Goal: Information Seeking & Learning: Check status

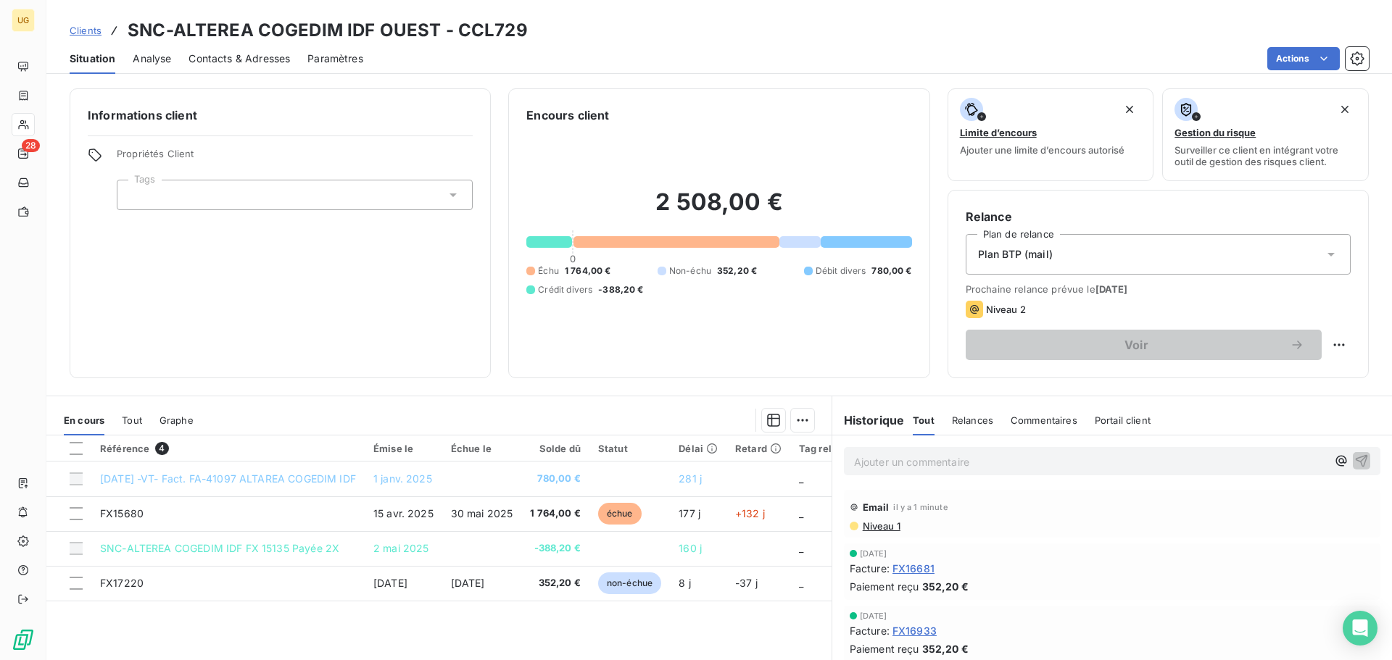
click at [263, 197] on div at bounding box center [295, 195] width 356 height 30
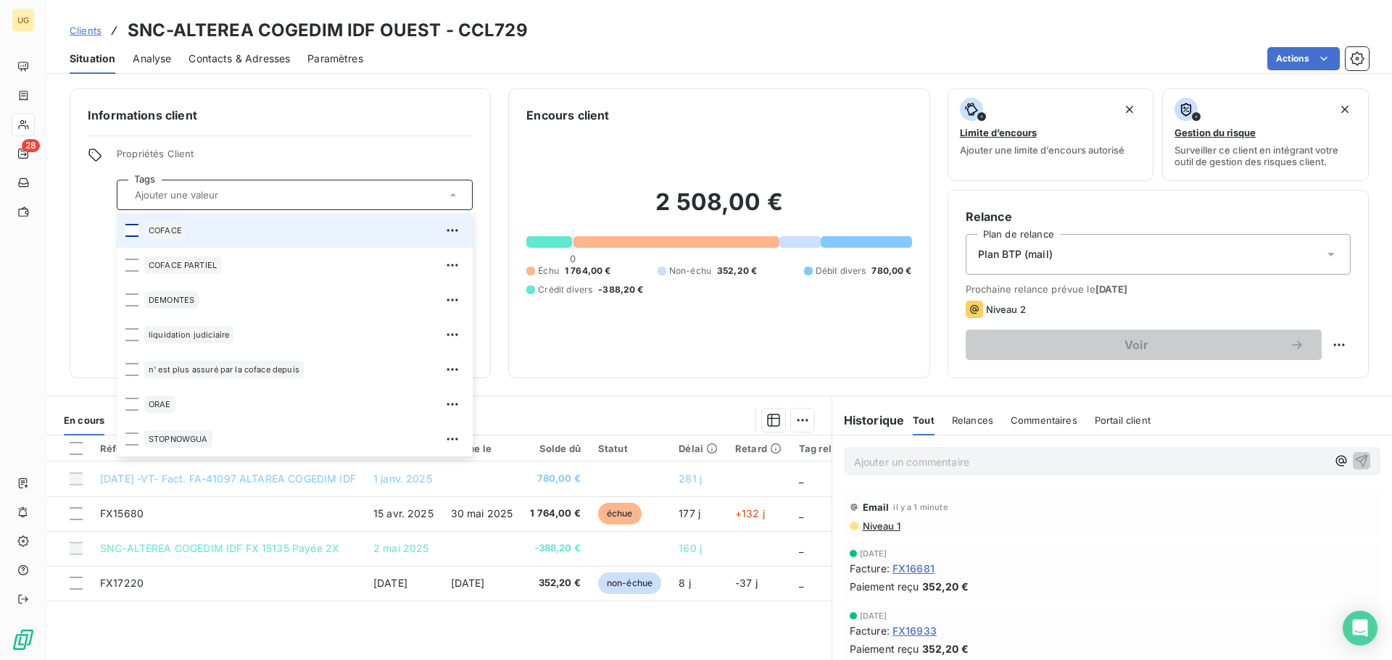
click at [135, 230] on div at bounding box center [131, 230] width 13 height 13
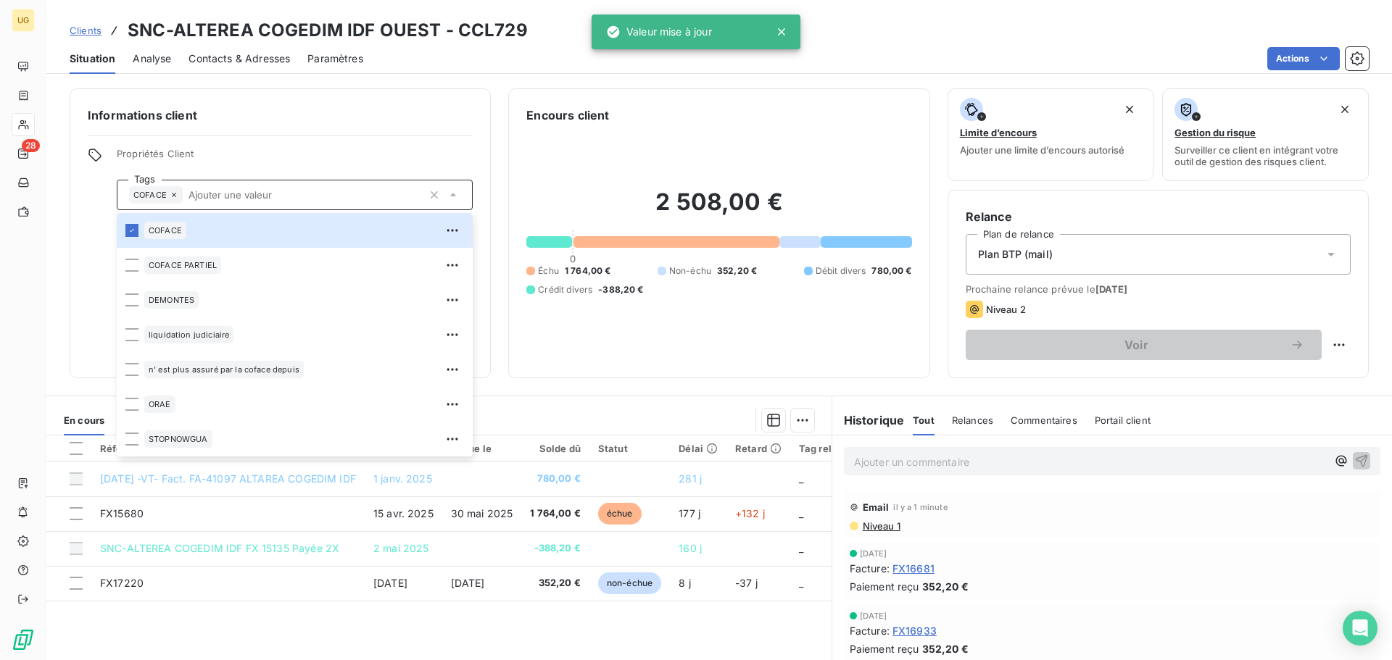
click at [454, 103] on div "Informations client Propriétés Client Tags COFACE COFACE COFACE PARTIEL DEMONTE…" at bounding box center [280, 233] width 421 height 290
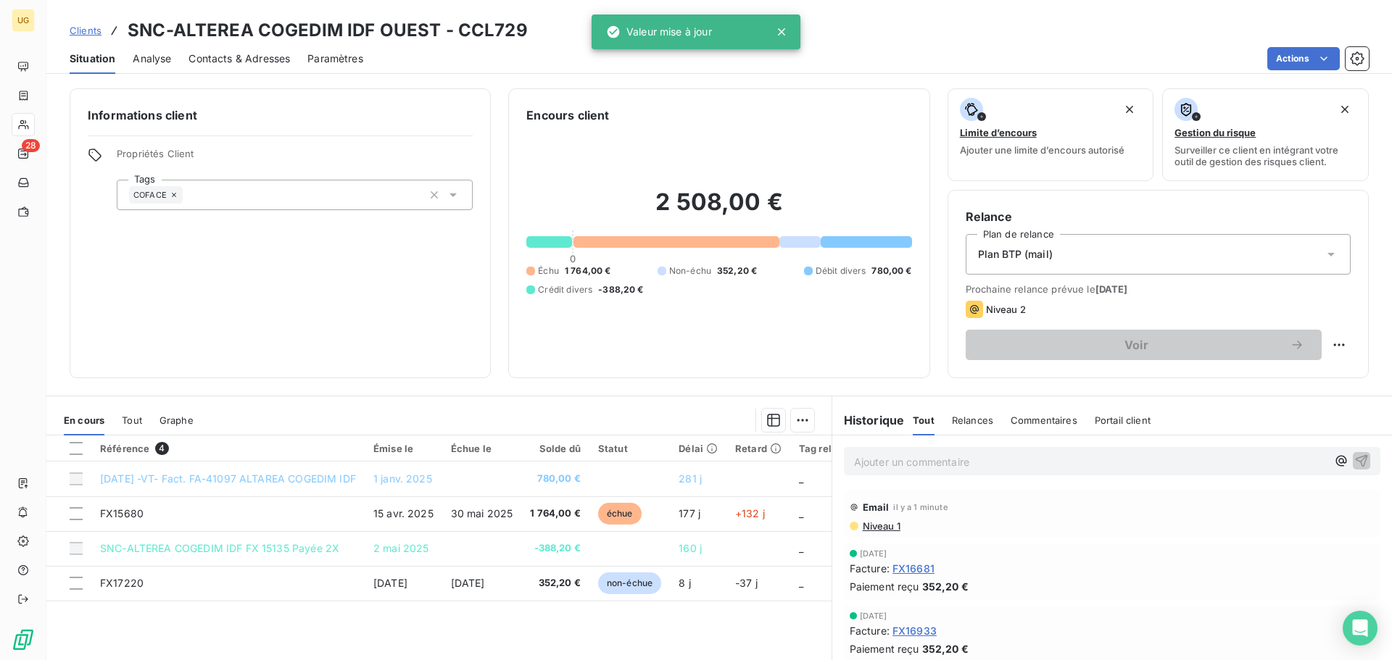
click at [934, 469] on p "Ajouter un commentaire ﻿" at bounding box center [1090, 462] width 473 height 18
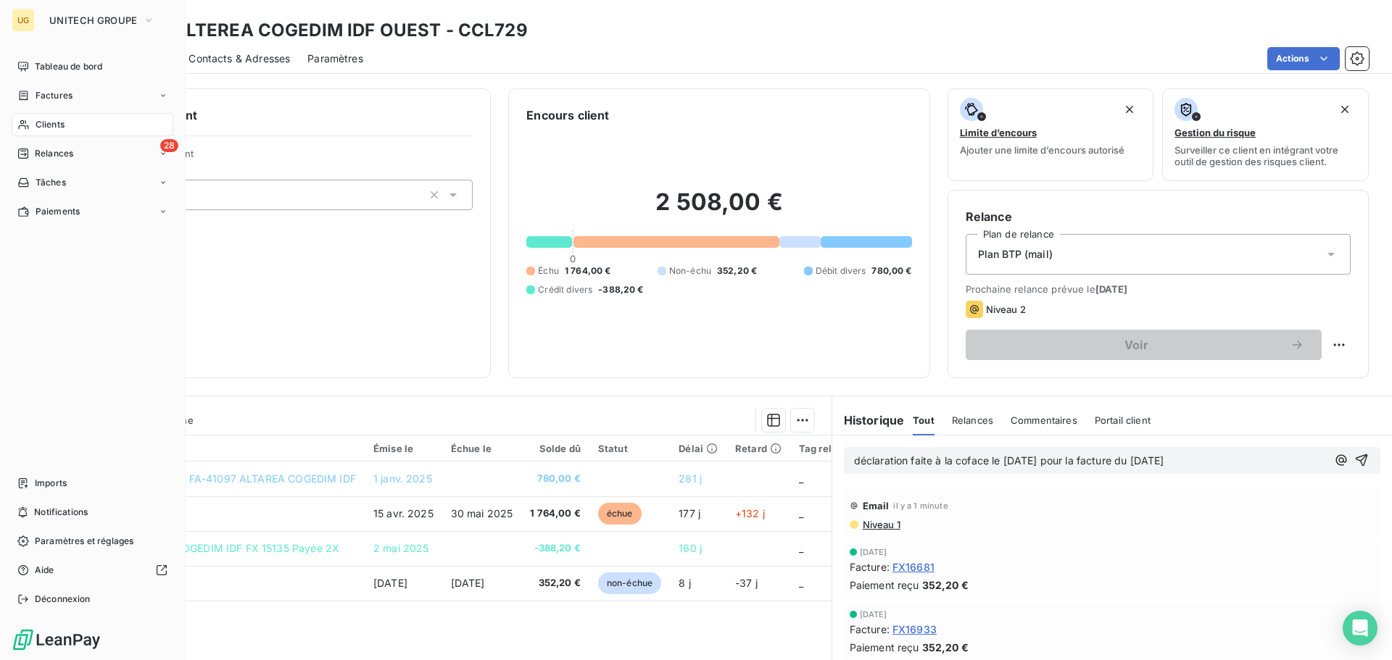
click at [54, 122] on span "Clients" at bounding box center [50, 124] width 29 height 13
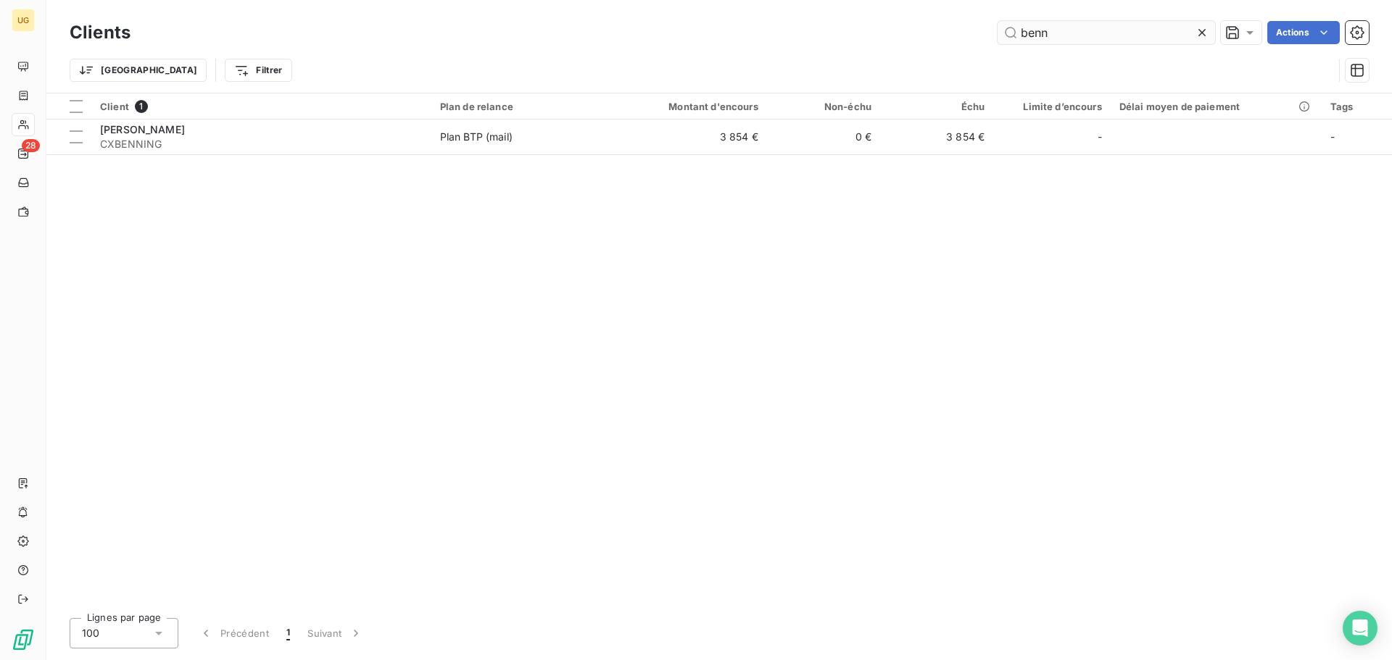
drag, startPoint x: 1078, startPoint y: 32, endPoint x: 1013, endPoint y: 38, distance: 65.6
click at [1013, 38] on input "benn" at bounding box center [1105, 32] width 217 height 23
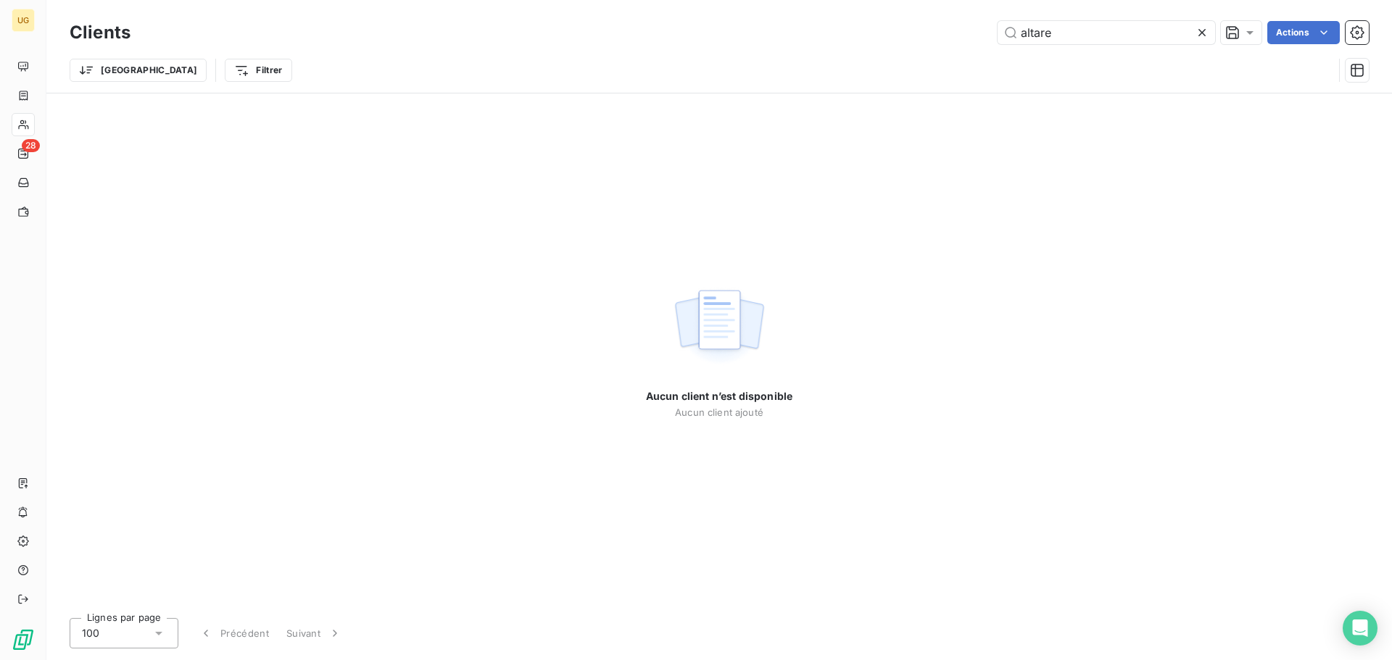
drag, startPoint x: 1085, startPoint y: 37, endPoint x: 1007, endPoint y: 7, distance: 83.7
click at [991, 51] on div "Clients altare Actions Trier Filtrer" at bounding box center [719, 54] width 1299 height 75
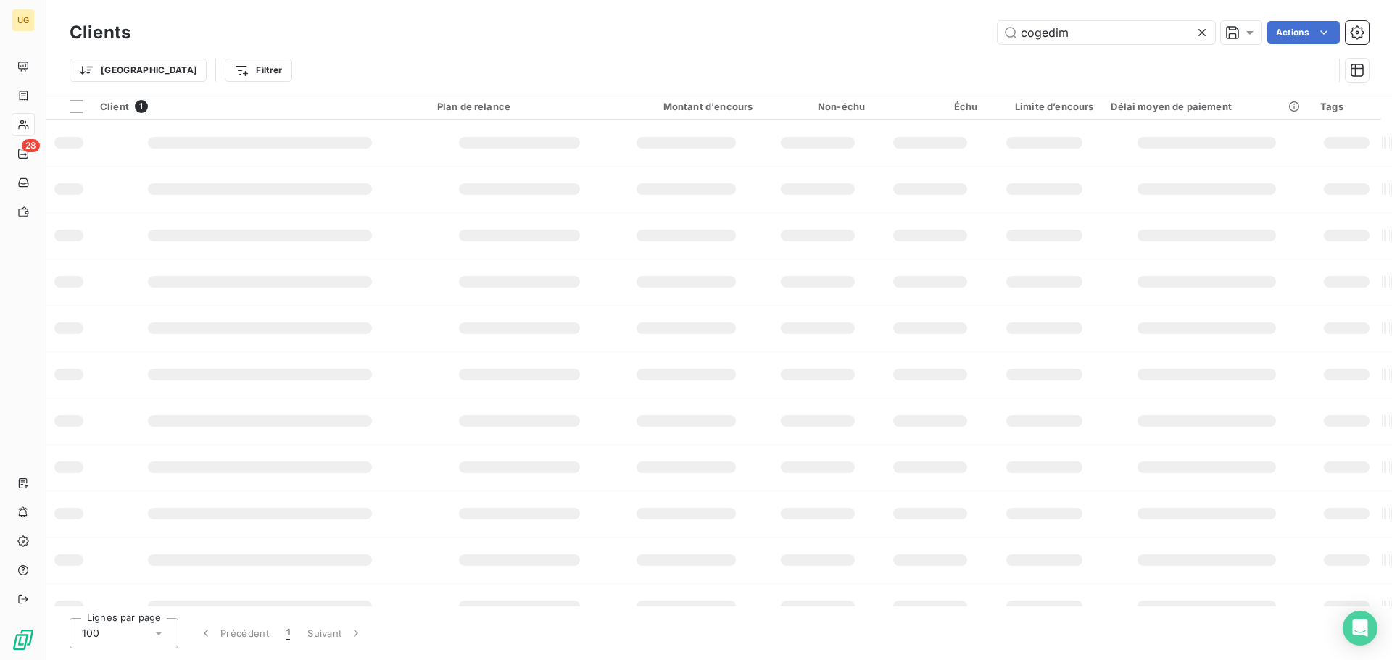
type input "cogedim"
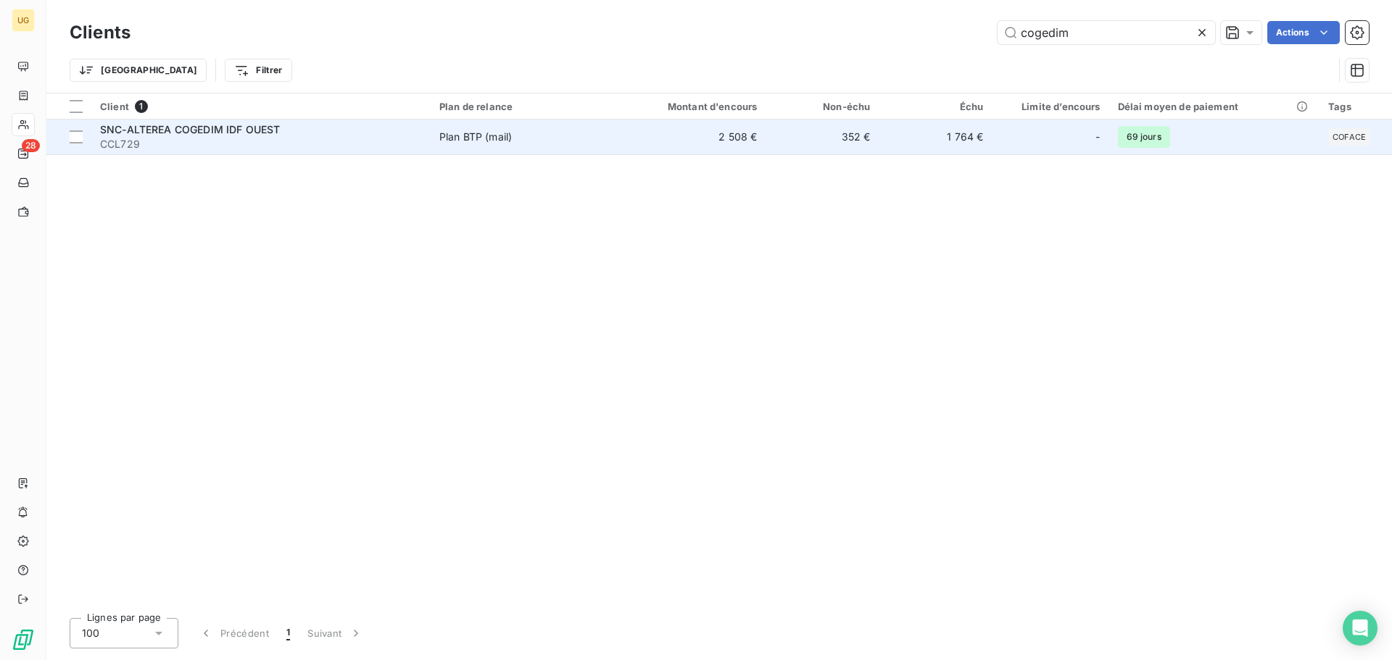
click at [747, 136] on td "2 508 €" at bounding box center [689, 137] width 151 height 35
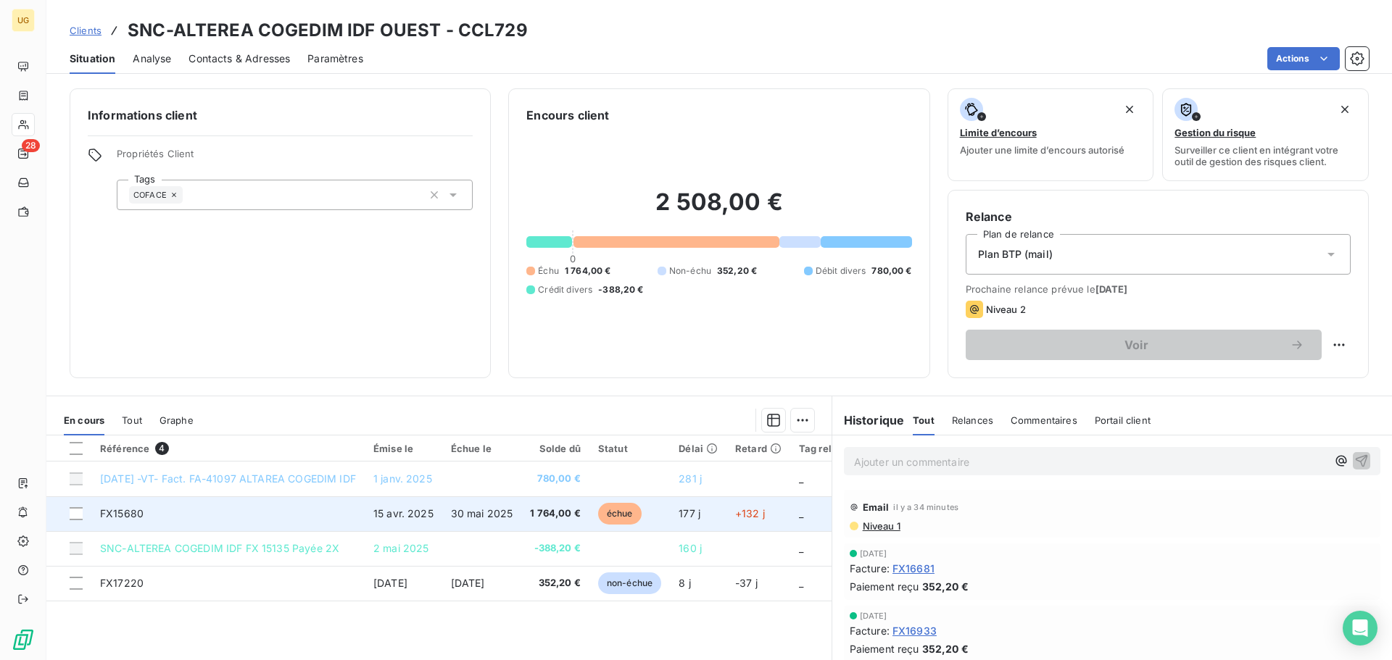
click at [757, 508] on span "+132 j" at bounding box center [750, 513] width 30 height 12
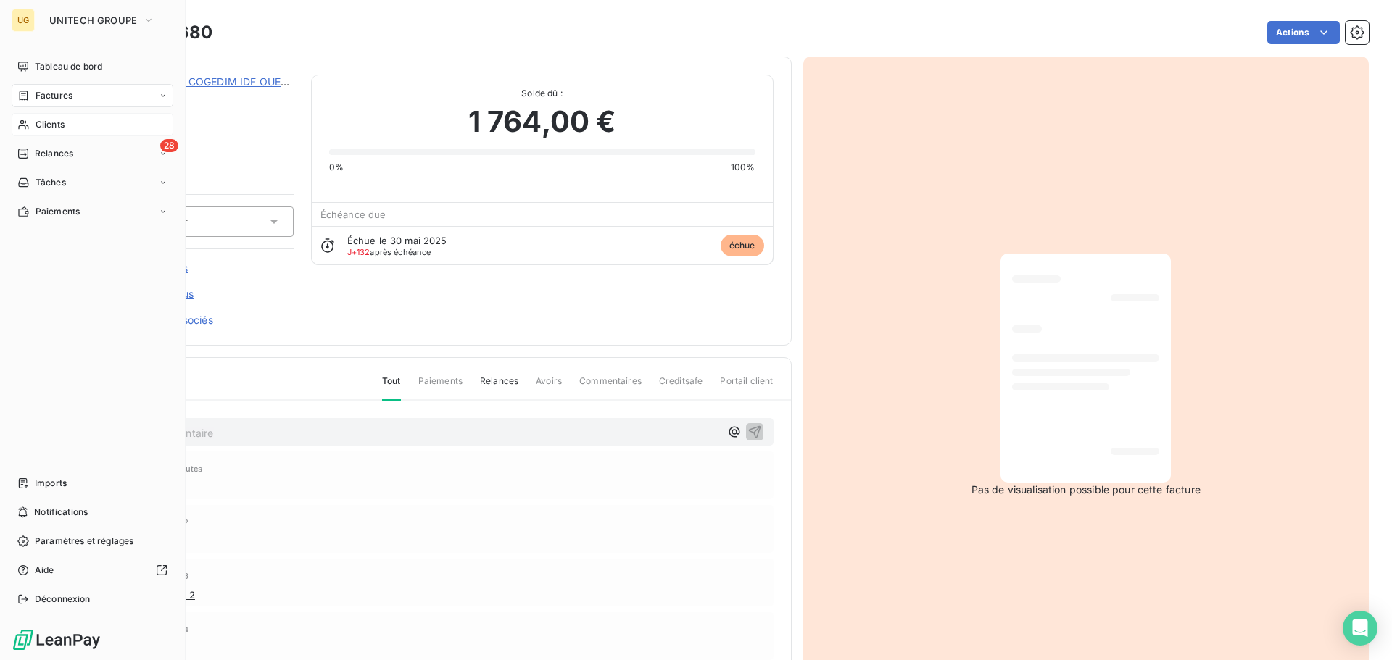
click at [58, 128] on span "Clients" at bounding box center [50, 124] width 29 height 13
